Goal: Find contact information: Obtain details needed to contact an individual or organization

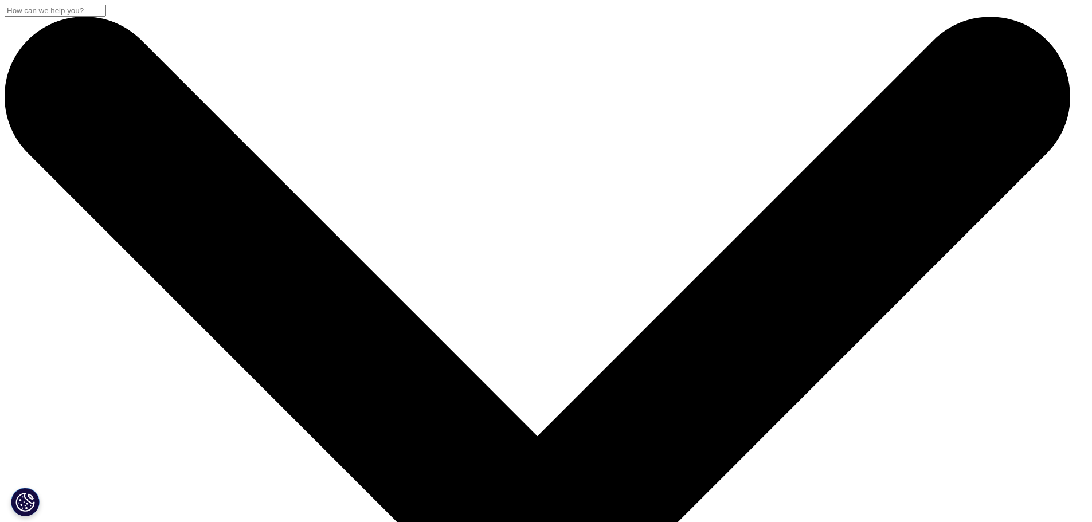
scroll to position [29, 0]
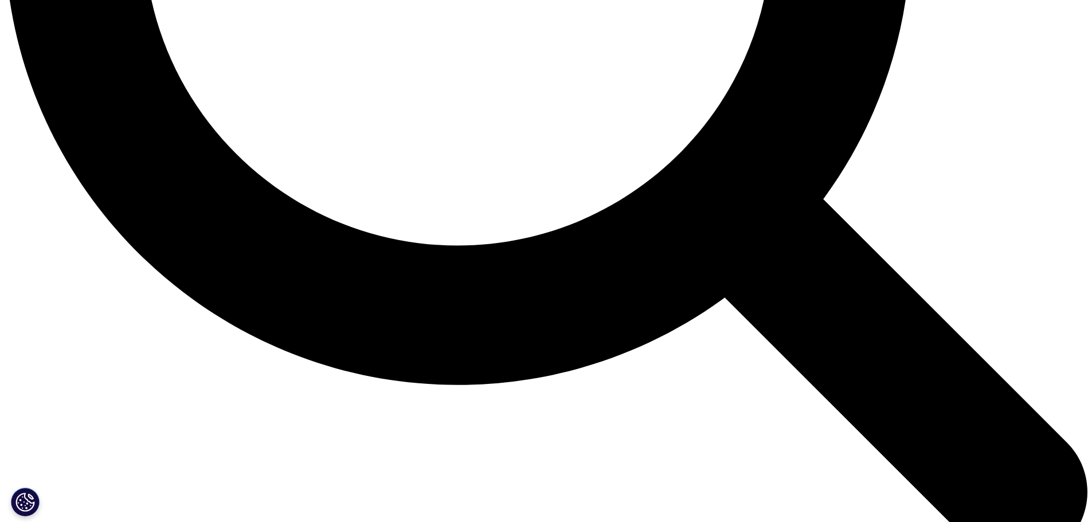
scroll to position [1866, 0]
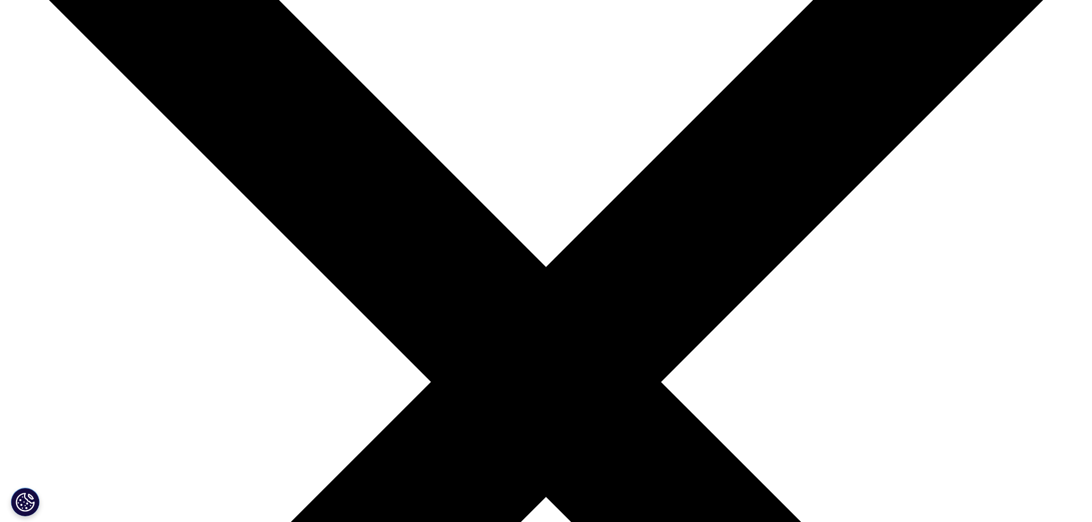
scroll to position [172, 0]
